Goal: Information Seeking & Learning: Check status

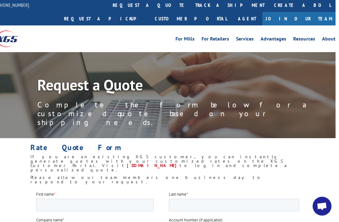
scroll to position [0, 3]
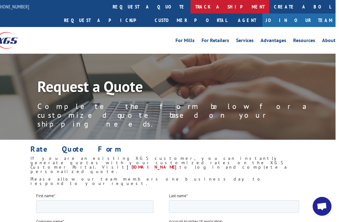
click at [191, 9] on link "track a shipment" at bounding box center [230, 7] width 79 height 14
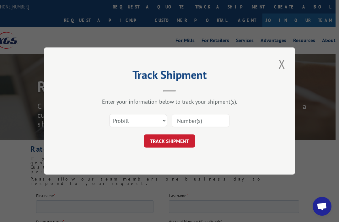
click at [188, 117] on input at bounding box center [201, 120] width 58 height 13
type input "17355063"
click at [162, 140] on button "TRACK SHIPMENT" at bounding box center [170, 140] width 52 height 13
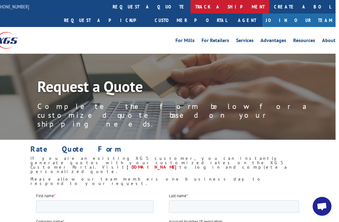
click at [191, 9] on link "track a shipment" at bounding box center [230, 7] width 79 height 14
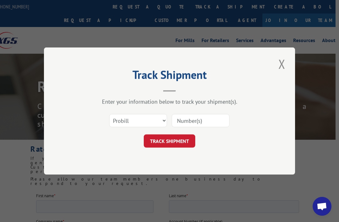
click at [189, 119] on input at bounding box center [201, 120] width 58 height 13
type input "17355010"
click at [158, 139] on button "TRACK SHIPMENT" at bounding box center [170, 140] width 52 height 13
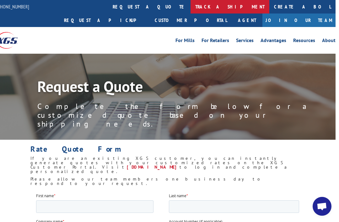
click at [191, 6] on link "track a shipment" at bounding box center [230, 7] width 79 height 14
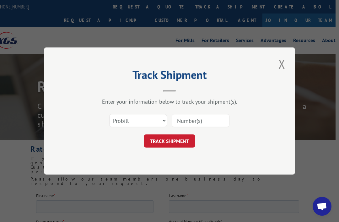
click at [195, 121] on input at bounding box center [201, 120] width 58 height 13
type input "17355011"
click at [160, 146] on button "TRACK SHIPMENT" at bounding box center [170, 140] width 52 height 13
